Goal: Information Seeking & Learning: Learn about a topic

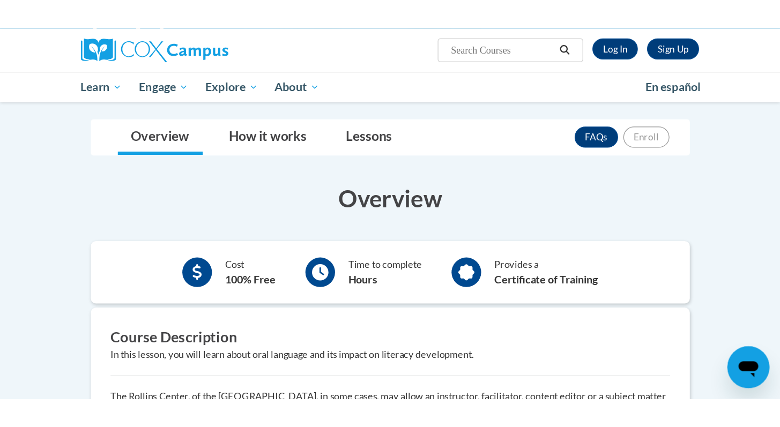
scroll to position [118, 0]
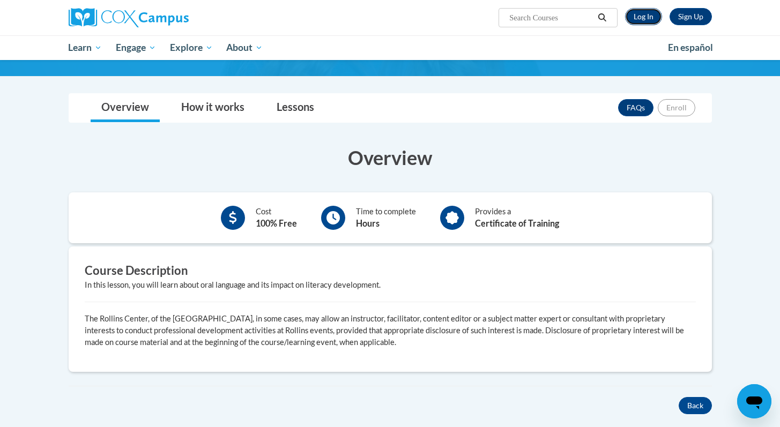
click at [634, 19] on link "Log In" at bounding box center [643, 16] width 37 height 17
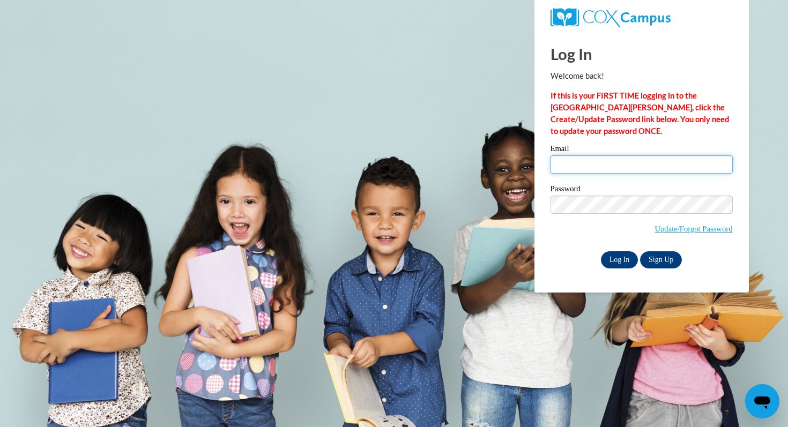
type input "amanda.dacosta@students.cau.edu"
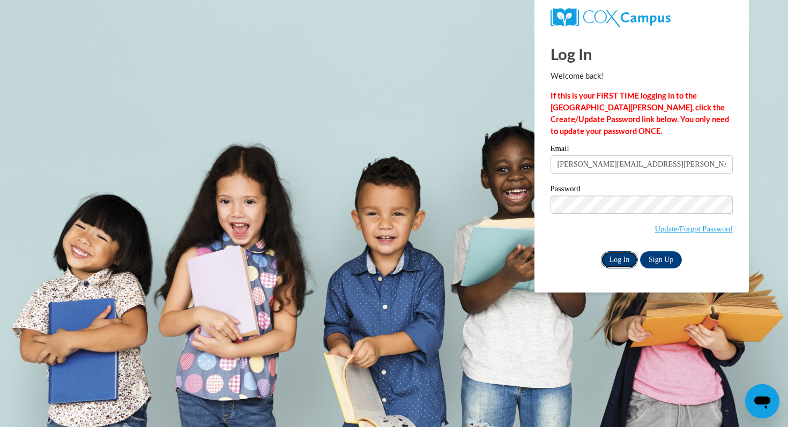
click at [607, 259] on input "Log In" at bounding box center [620, 259] width 38 height 17
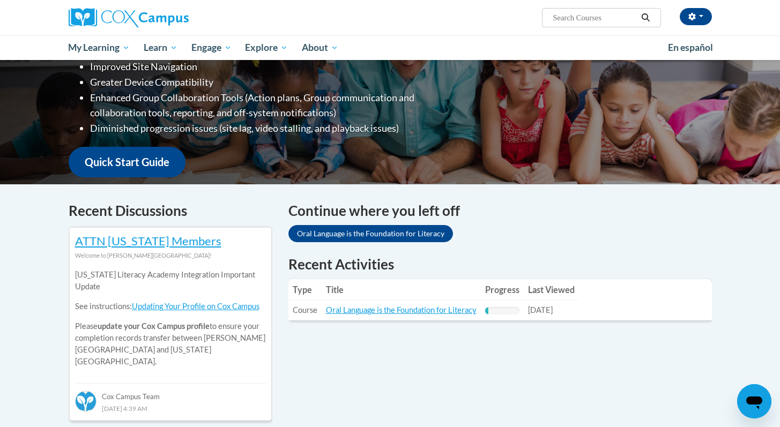
scroll to position [193, 0]
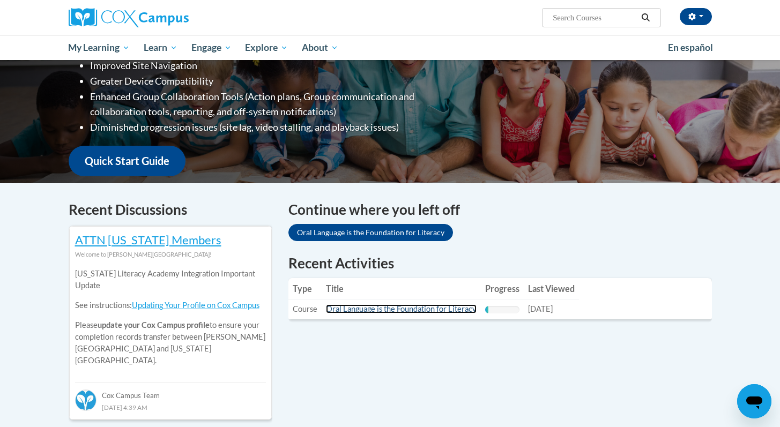
click at [399, 307] on link "Oral Language is the Foundation for Literacy" at bounding box center [401, 308] width 151 height 9
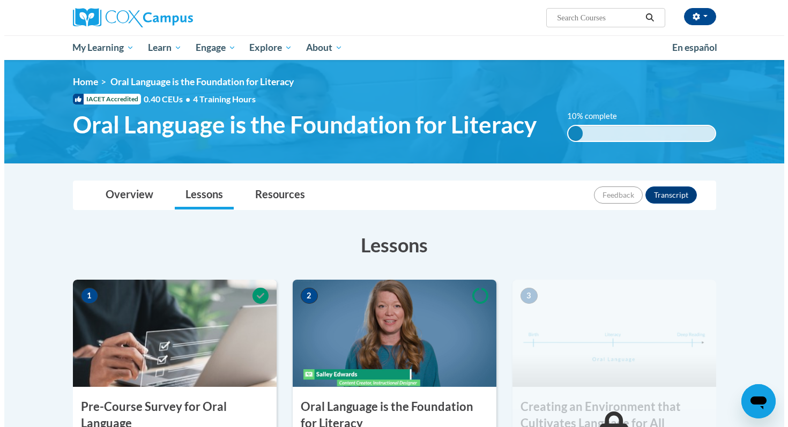
scroll to position [235, 0]
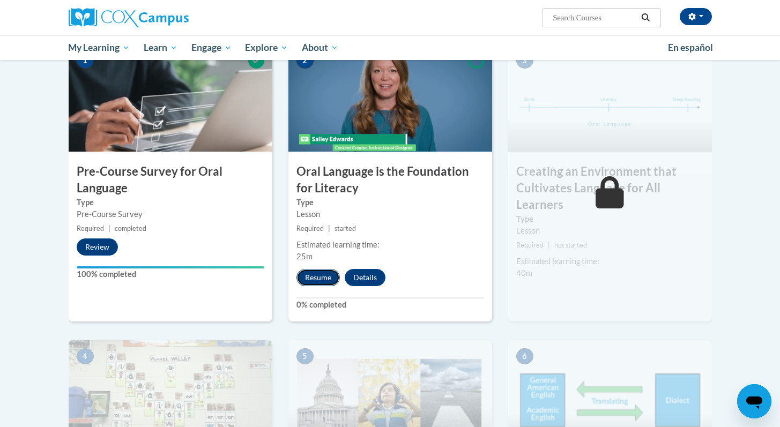
click at [319, 279] on button "Resume" at bounding box center [317, 277] width 43 height 17
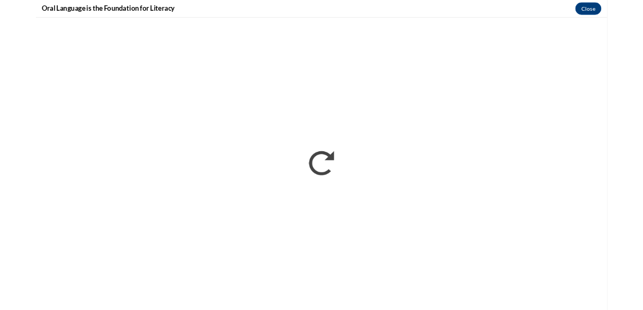
scroll to position [0, 0]
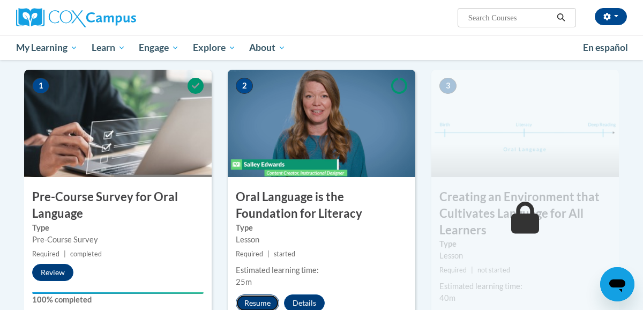
click at [260, 302] on button "Resume" at bounding box center [257, 302] width 43 height 17
